Goal: Task Accomplishment & Management: Manage account settings

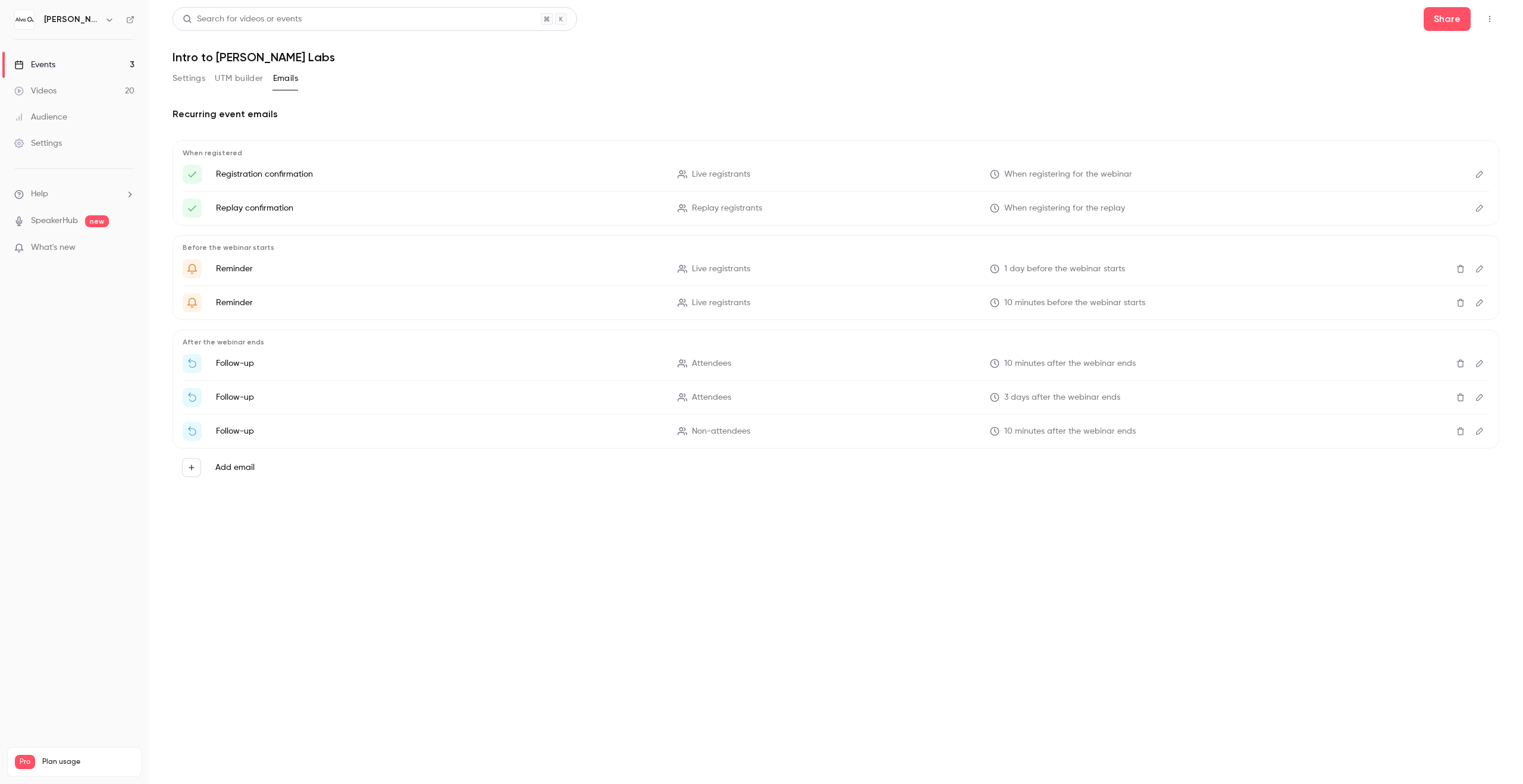
click at [91, 64] on link "Events 3" at bounding box center [74, 64] width 149 height 26
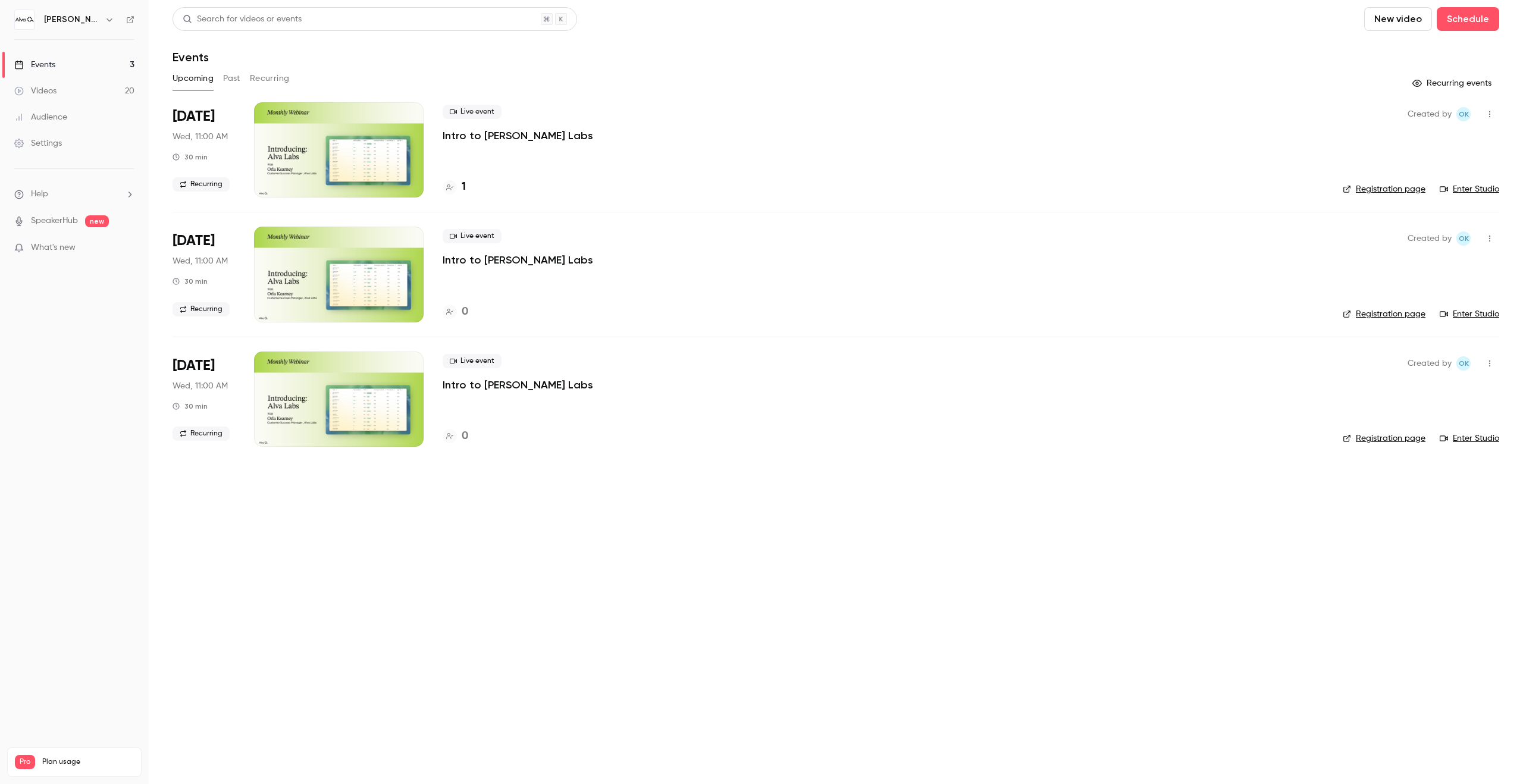
click at [526, 174] on div "Live event Intro to [PERSON_NAME] Labs 1" at bounding box center [883, 149] width 881 height 95
click at [462, 192] on h4 "1" at bounding box center [464, 187] width 4 height 16
click at [278, 74] on button "Recurring" at bounding box center [270, 78] width 40 height 19
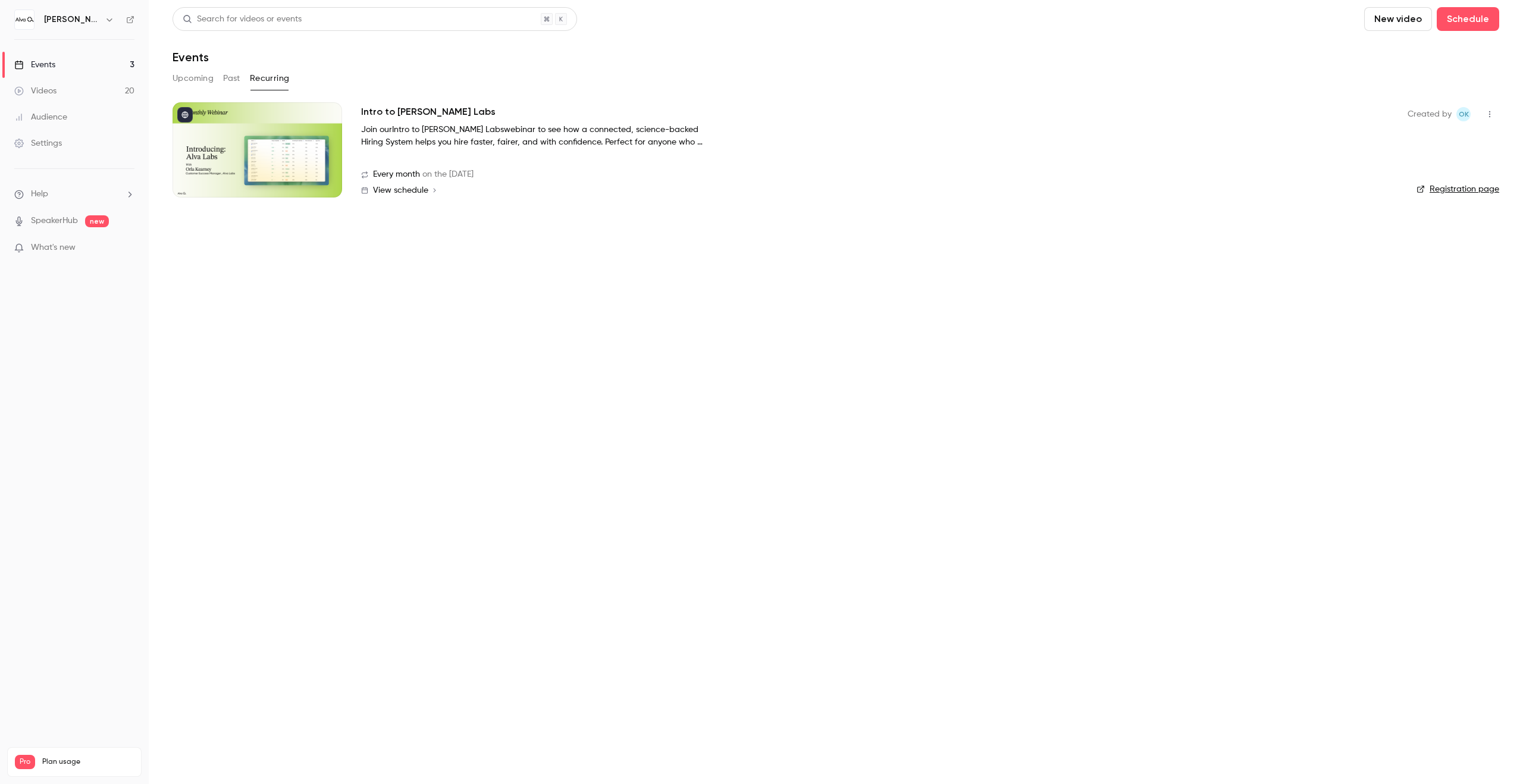
click at [557, 135] on p "Join our Intro to [PERSON_NAME] Labs webinar to see how a connected, science-ba…" at bounding box center [539, 136] width 357 height 25
click at [398, 109] on h2 "Intro to [PERSON_NAME] Labs" at bounding box center [428, 111] width 134 height 14
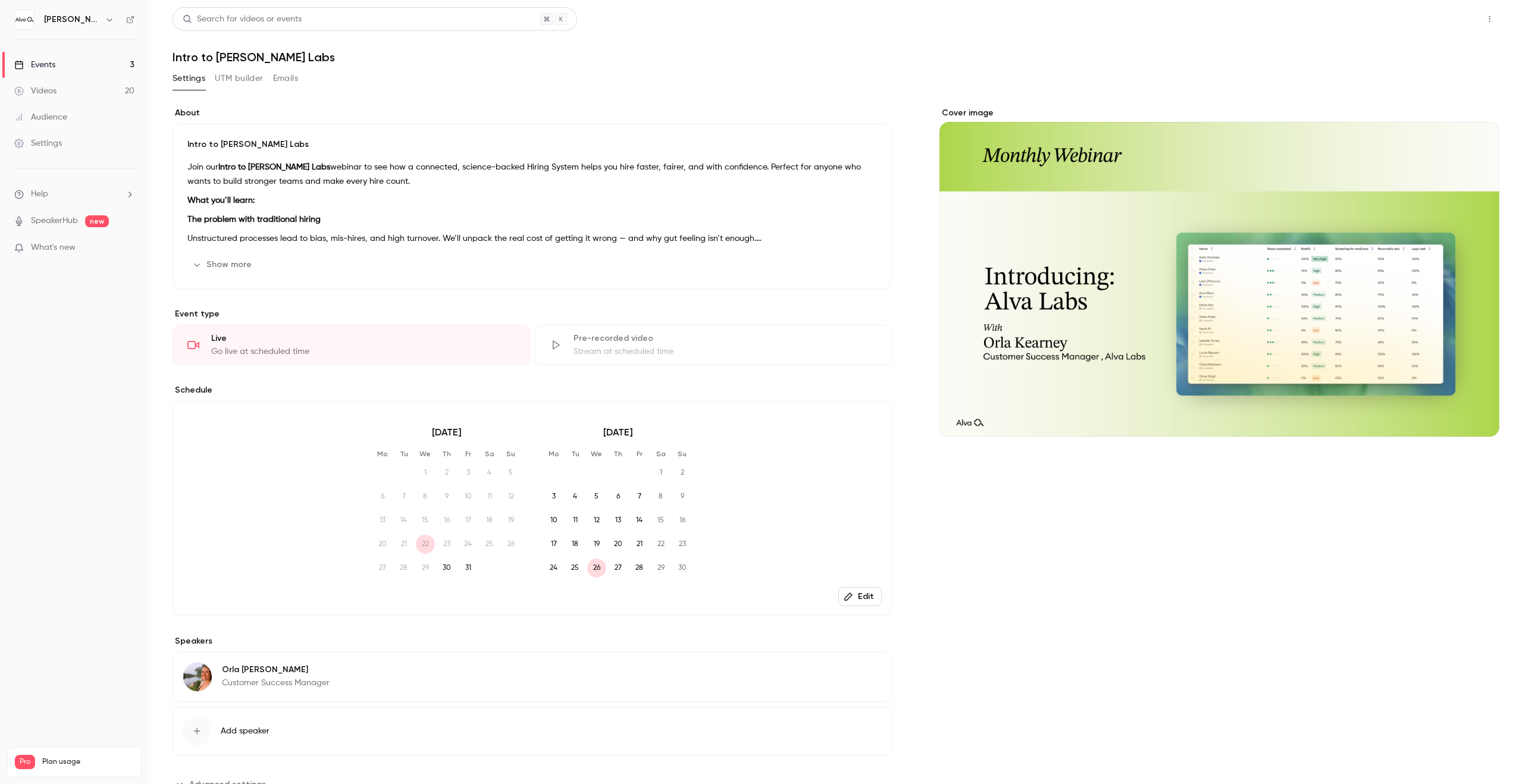
click at [1433, 26] on button "Share" at bounding box center [1447, 19] width 47 height 24
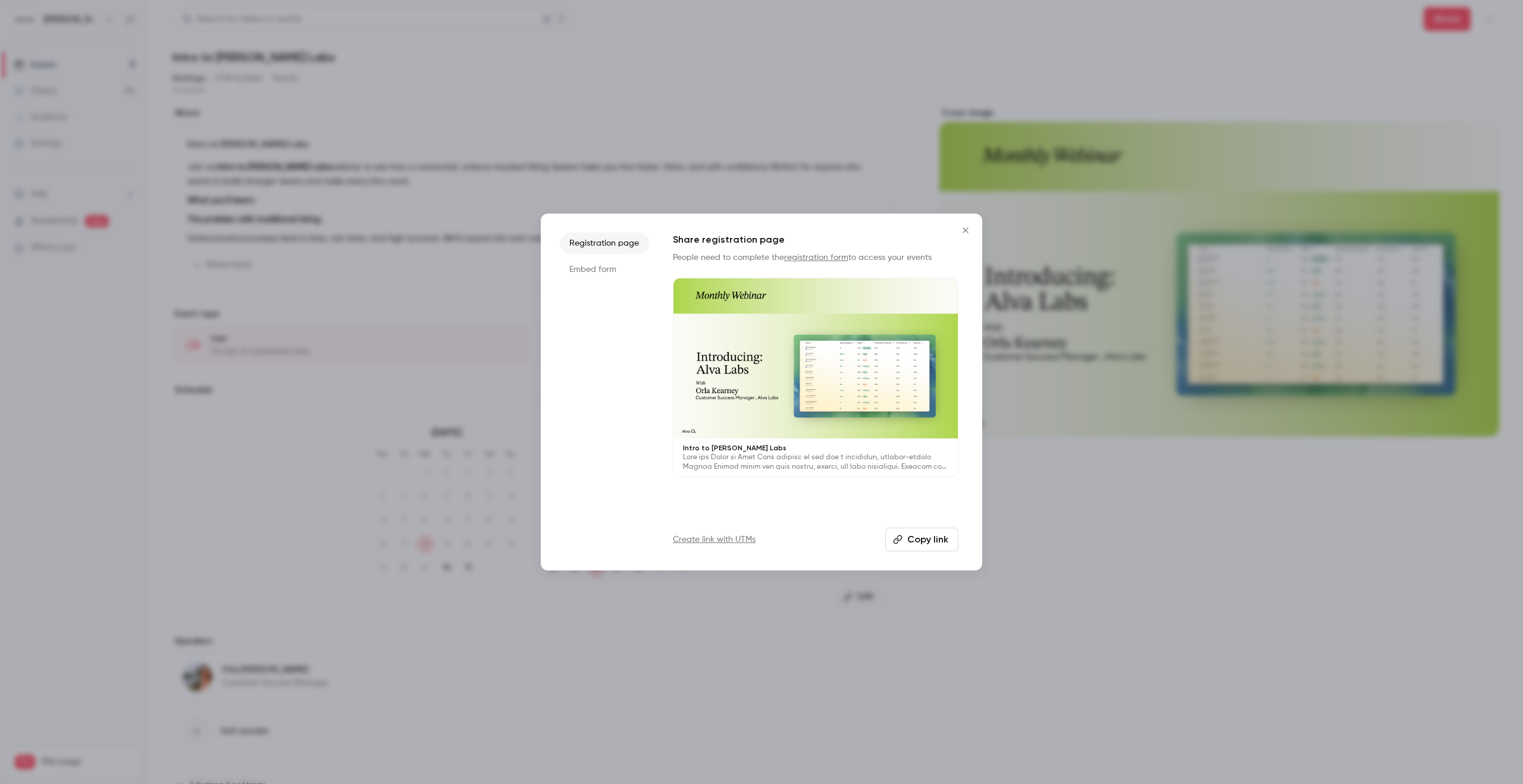
click at [924, 538] on button "Copy link" at bounding box center [921, 539] width 73 height 24
click at [973, 226] on button "Close" at bounding box center [966, 230] width 24 height 24
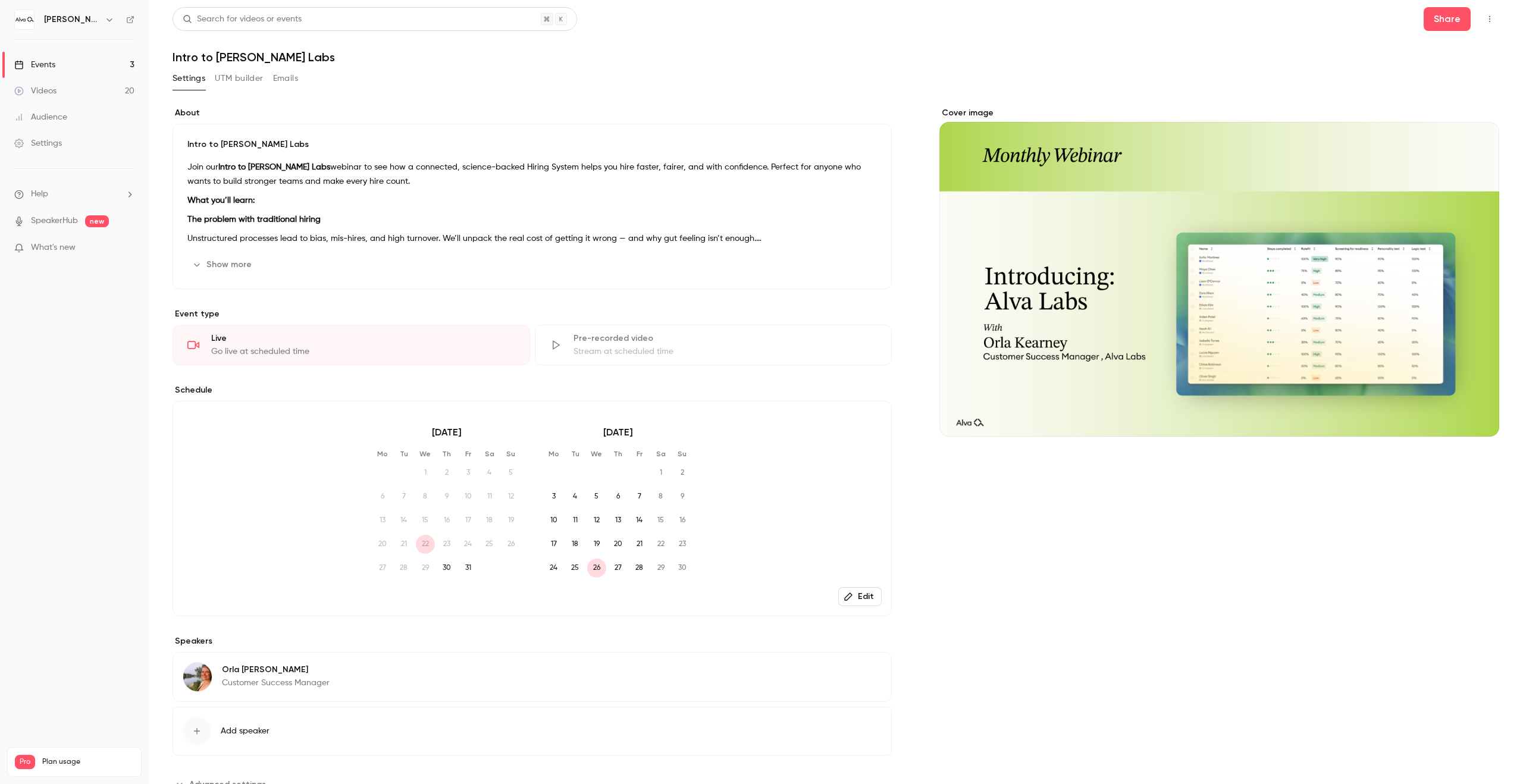
click at [81, 55] on link "Events 3" at bounding box center [74, 64] width 149 height 26
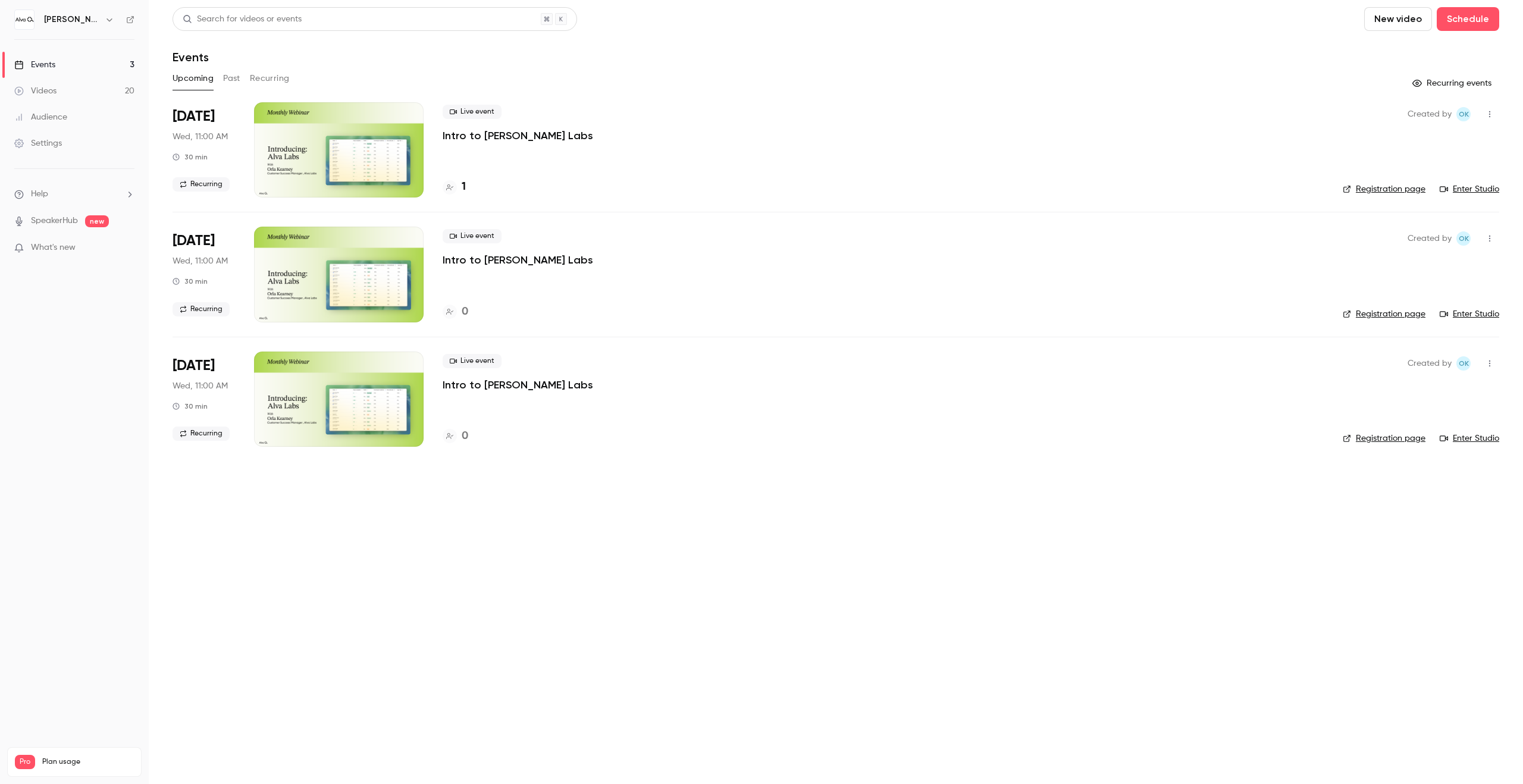
click at [81, 12] on div "[PERSON_NAME][GEOGRAPHIC_DATA]" at bounding box center [80, 19] width 72 height 14
click at [102, 18] on button "button" at bounding box center [109, 19] width 14 height 14
click at [69, 107] on span "Switch channel" at bounding box center [74, 109] width 60 height 12
click at [113, 132] on div "[PERSON_NAME] Labs" at bounding box center [116, 134] width 145 height 12
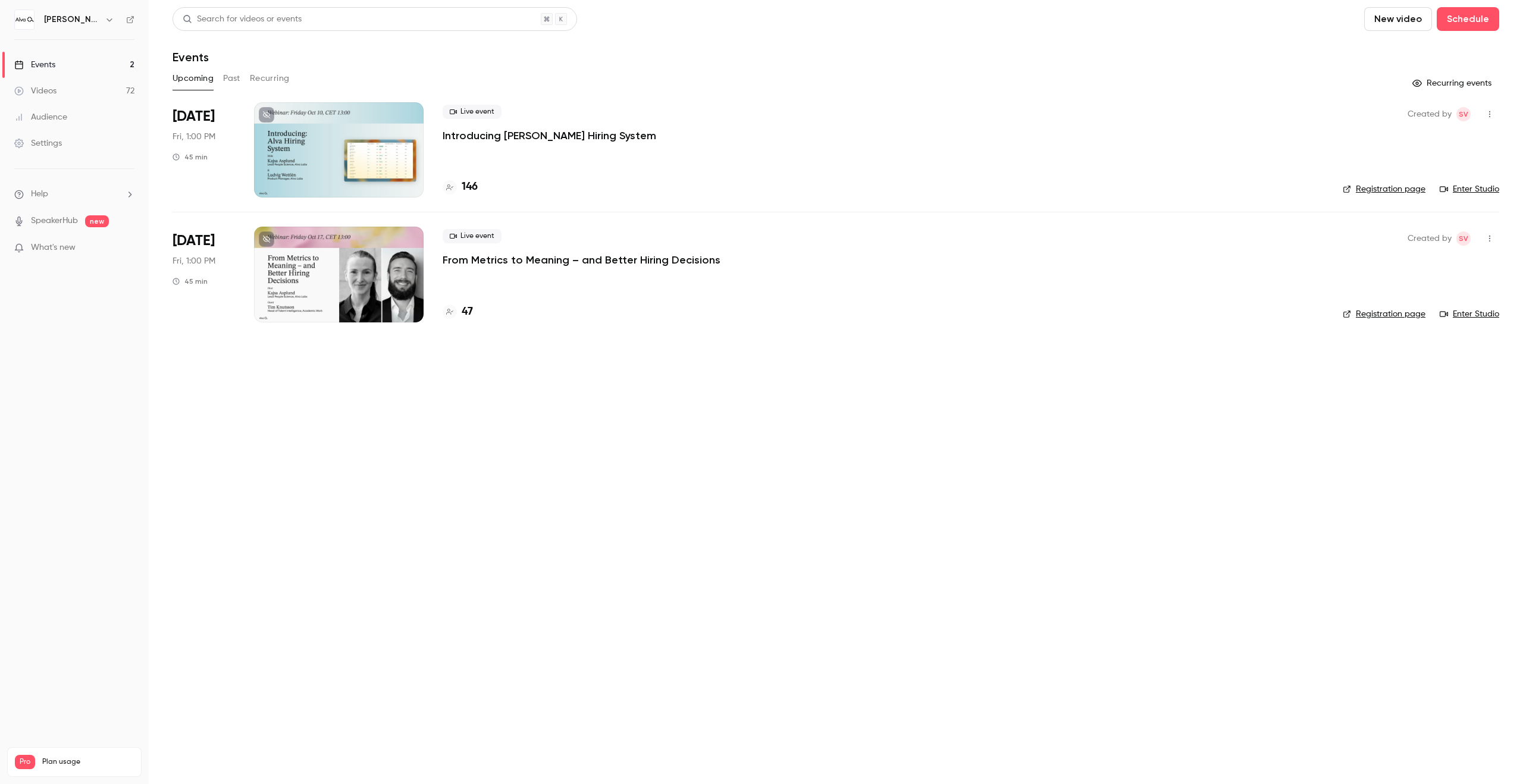
click at [469, 184] on h4 "146" at bounding box center [470, 187] width 16 height 16
